Goal: Task Accomplishment & Management: Manage account settings

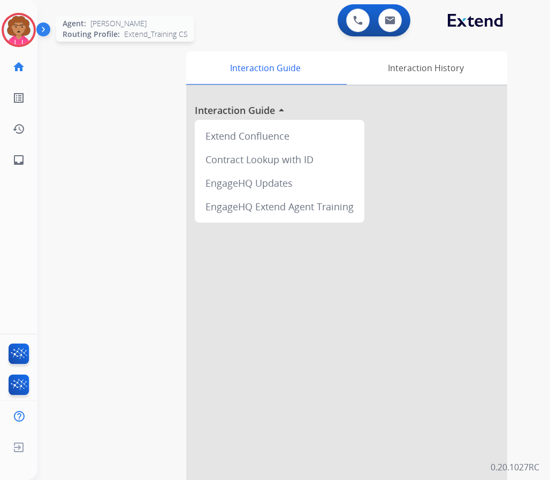
click at [13, 35] on img at bounding box center [19, 30] width 30 height 30
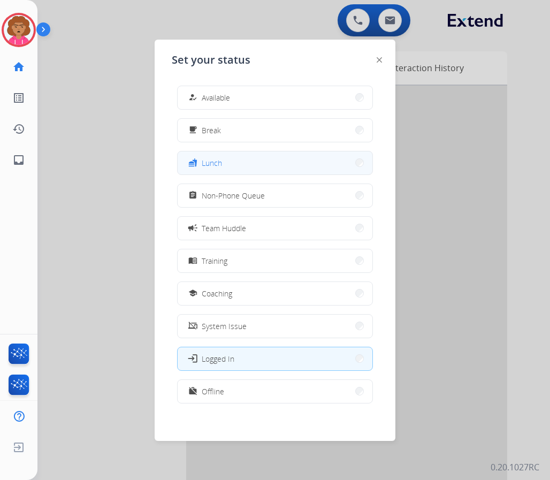
click at [328, 163] on button "fastfood Lunch" at bounding box center [275, 162] width 195 height 23
